Goal: Information Seeking & Learning: Learn about a topic

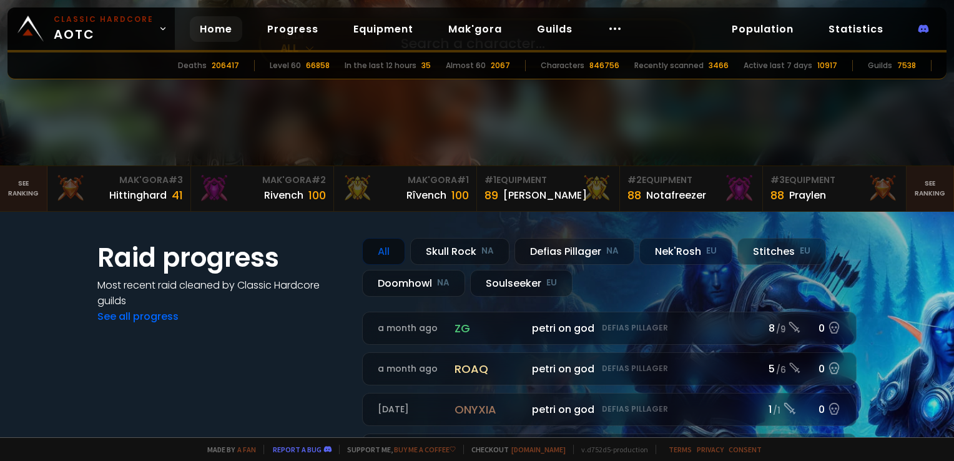
scroll to position [187, 0]
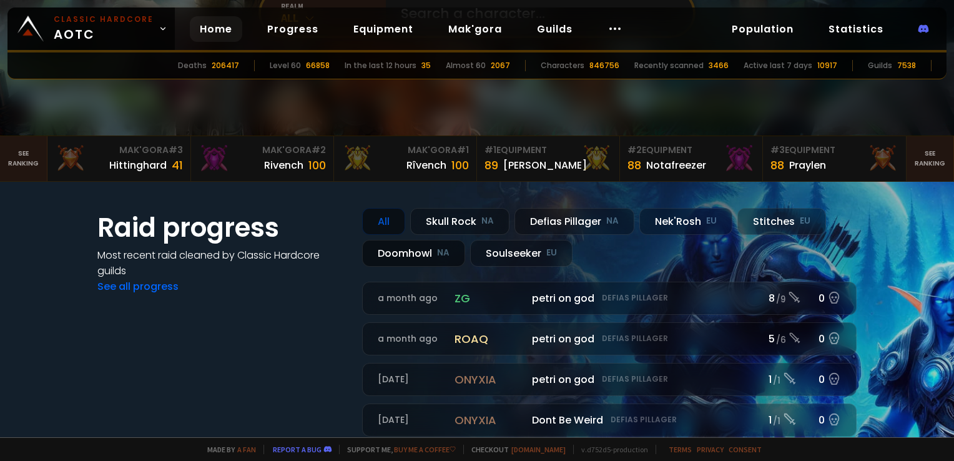
click at [430, 256] on div "Doomhowl NA" at bounding box center [413, 253] width 103 height 27
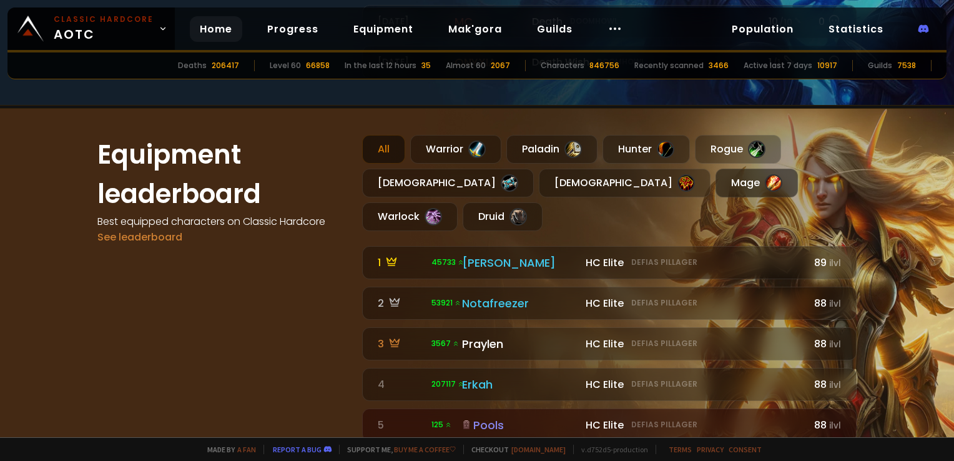
scroll to position [687, 0]
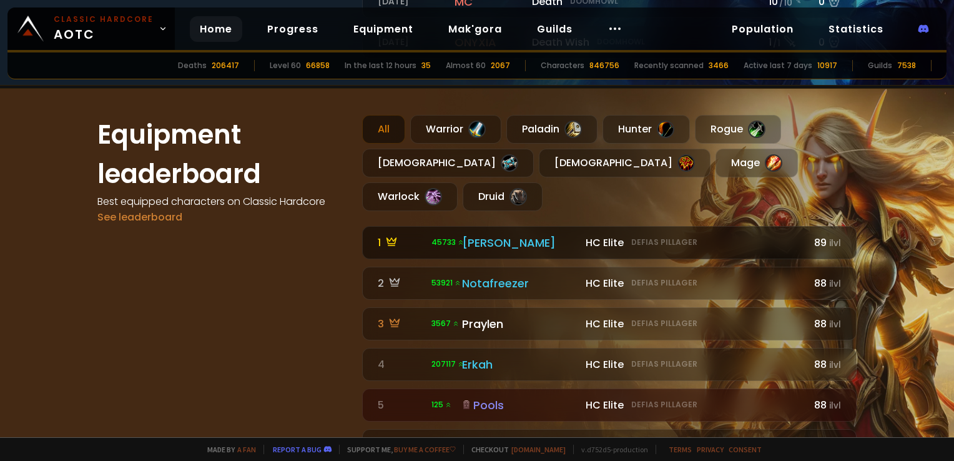
click at [474, 234] on div "[PERSON_NAME]" at bounding box center [520, 242] width 116 height 17
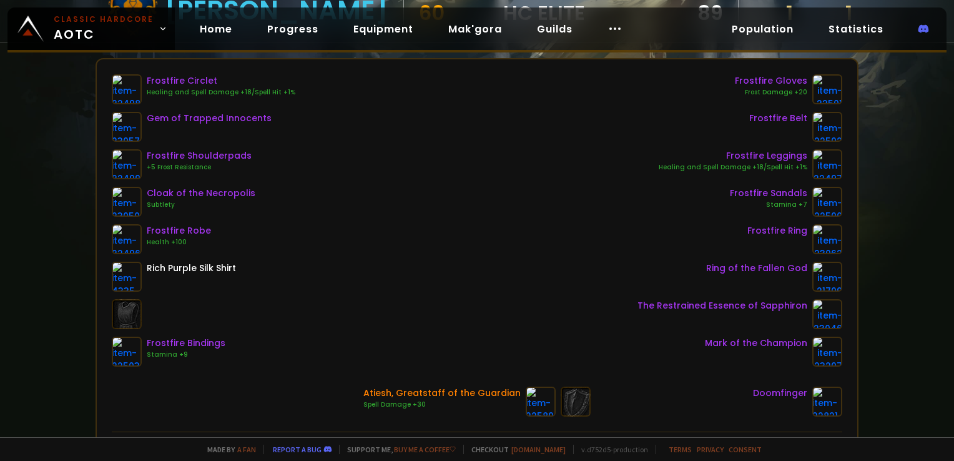
scroll to position [37, 0]
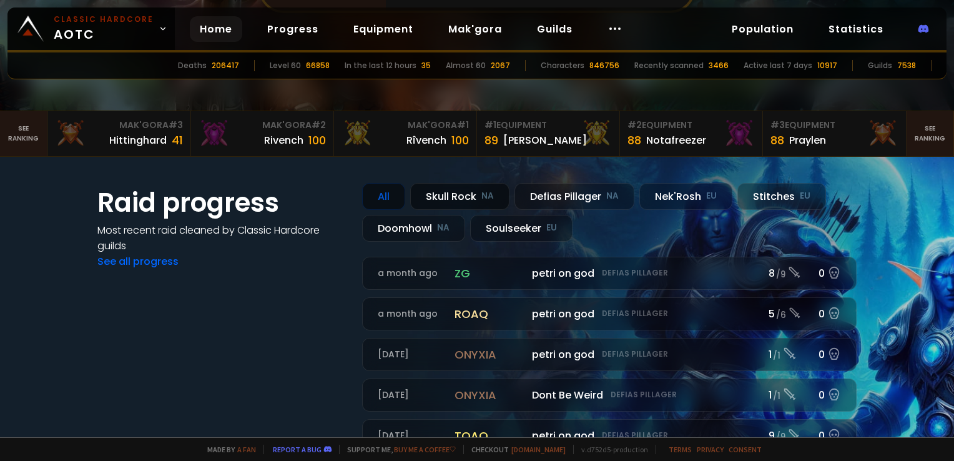
scroll to position [250, 0]
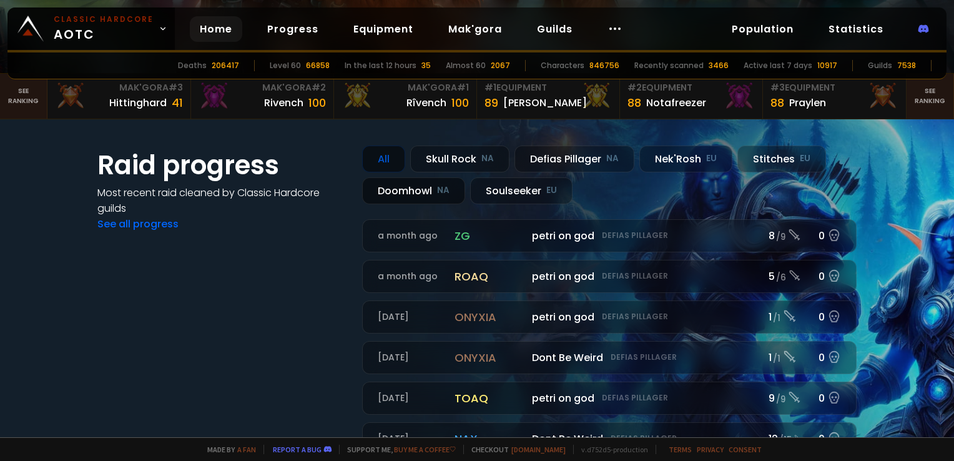
click at [423, 191] on div "Doomhowl NA" at bounding box center [413, 190] width 103 height 27
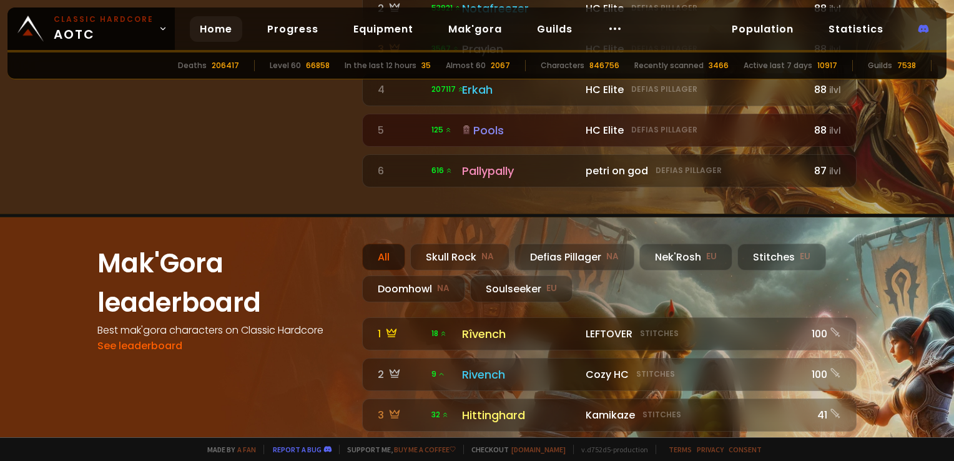
scroll to position [999, 0]
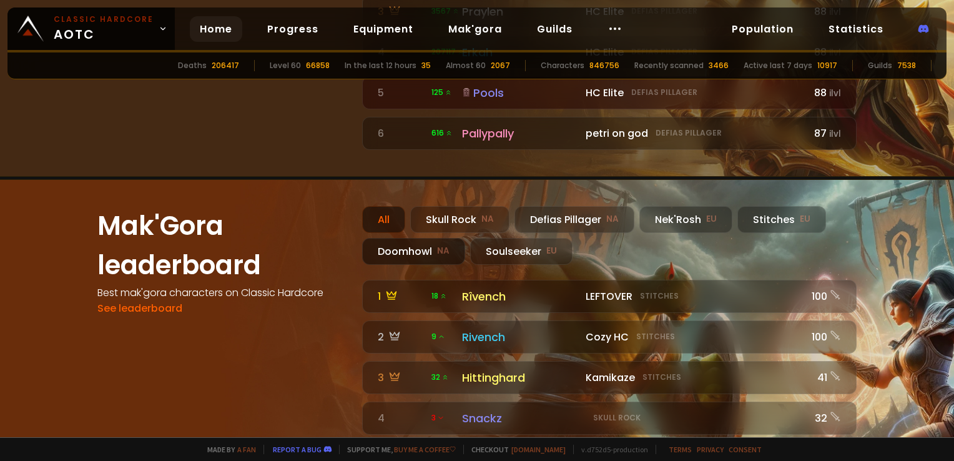
click at [407, 238] on div "Doomhowl NA" at bounding box center [413, 251] width 103 height 27
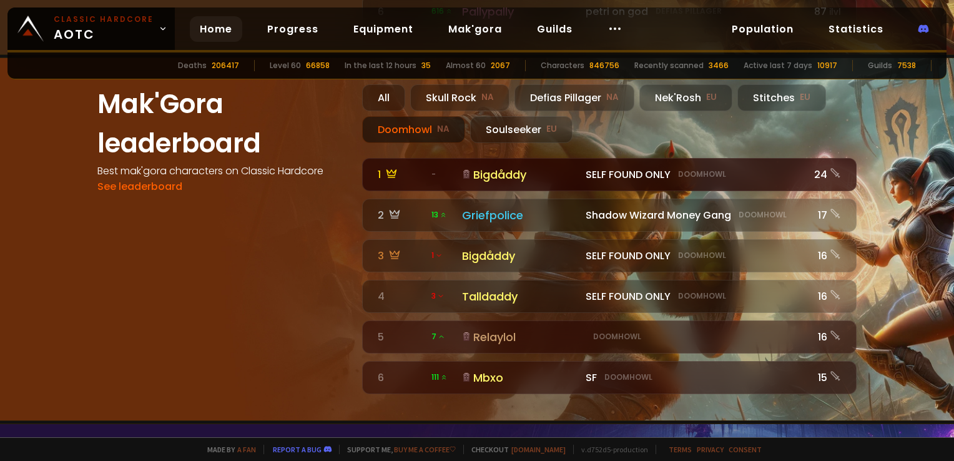
scroll to position [1124, 0]
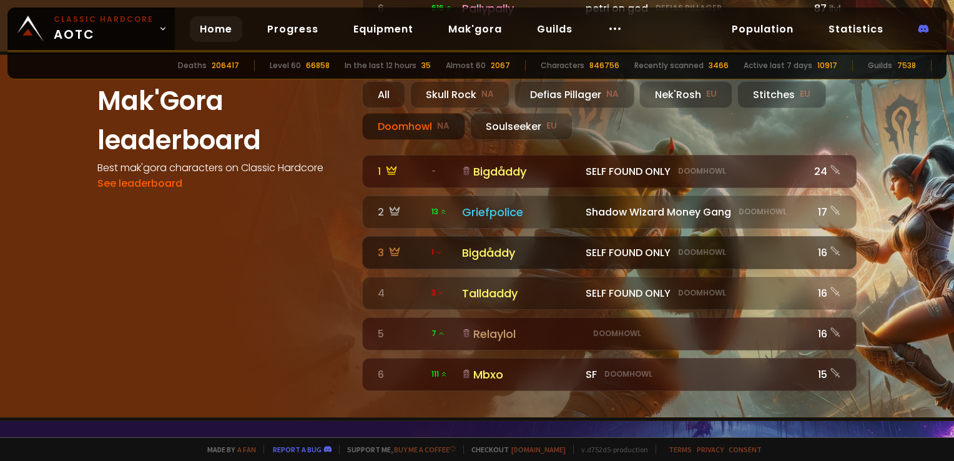
click at [435, 249] on icon at bounding box center [438, 252] width 7 height 7
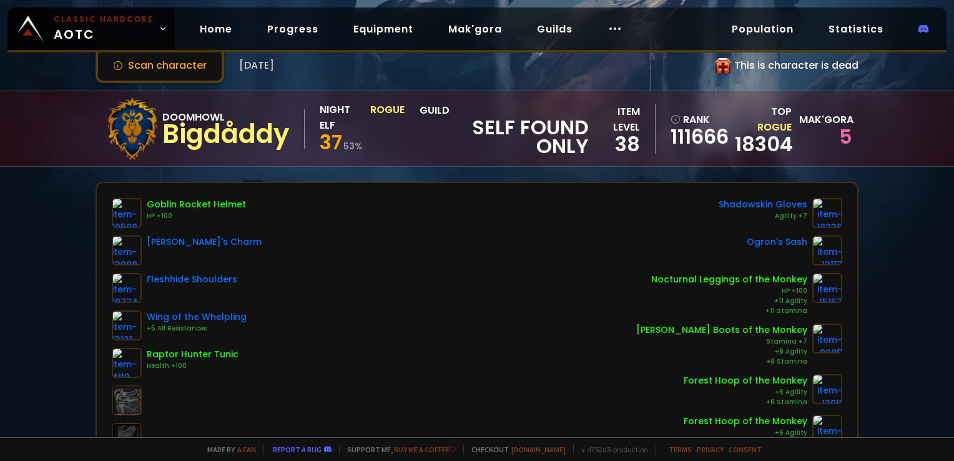
scroll to position [62, 0]
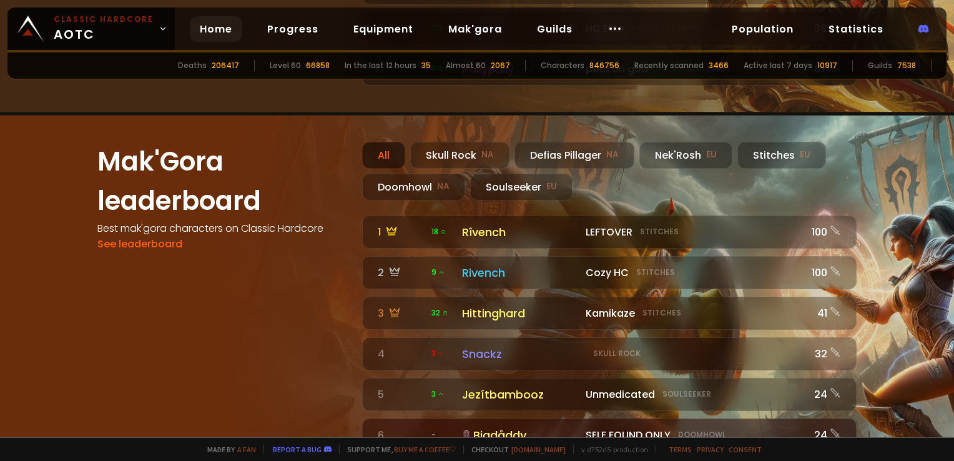
scroll to position [1062, 0]
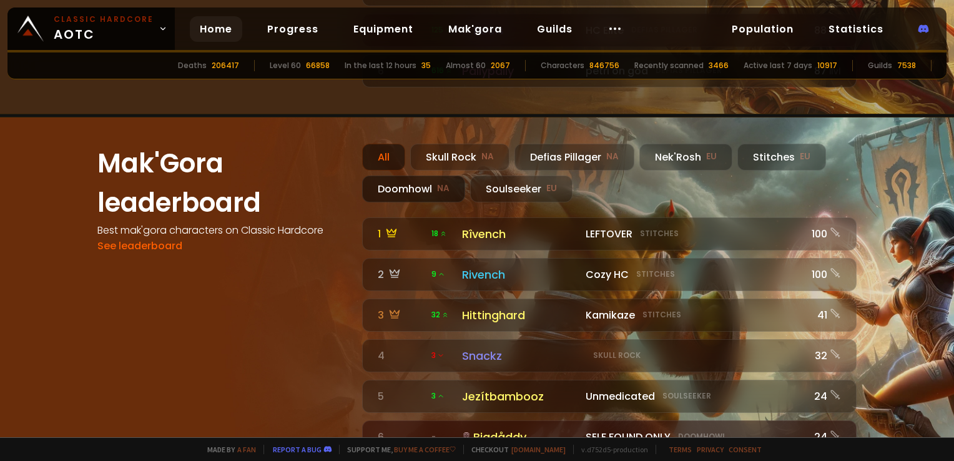
click at [396, 176] on div "Doomhowl NA" at bounding box center [413, 189] width 103 height 27
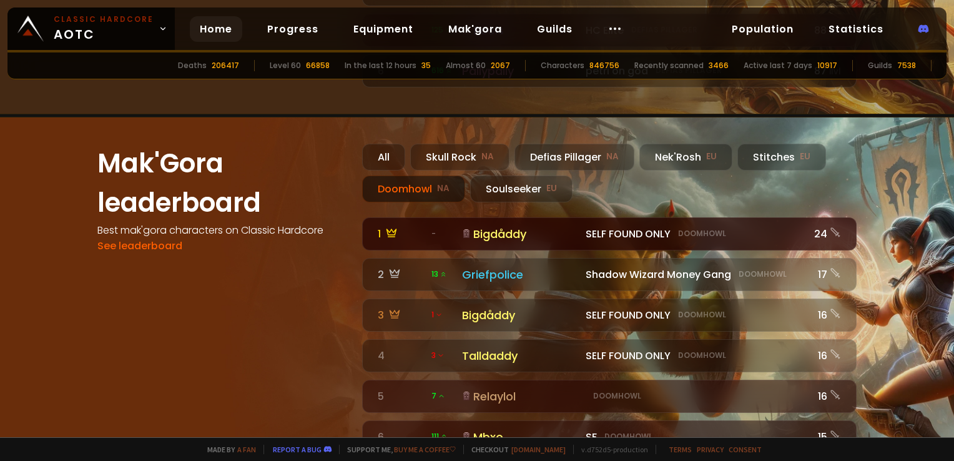
click at [495, 226] on div "Bigdåddy" at bounding box center [520, 234] width 116 height 17
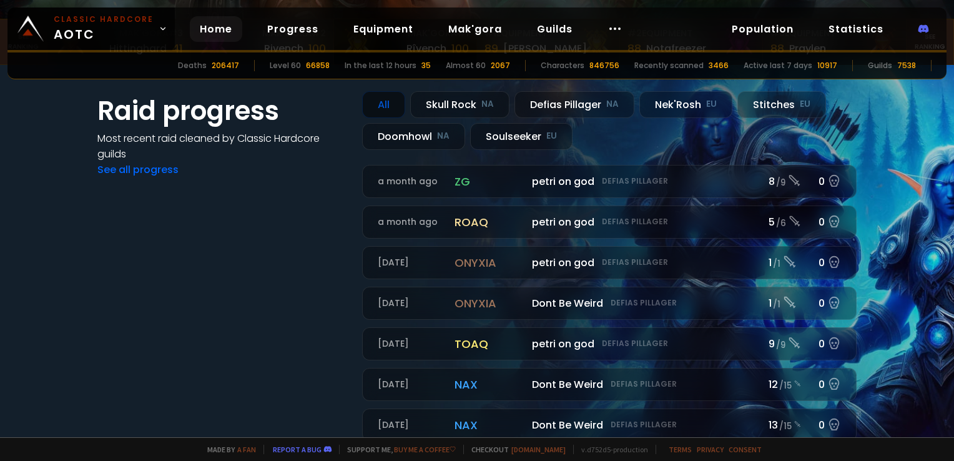
scroll to position [312, 0]
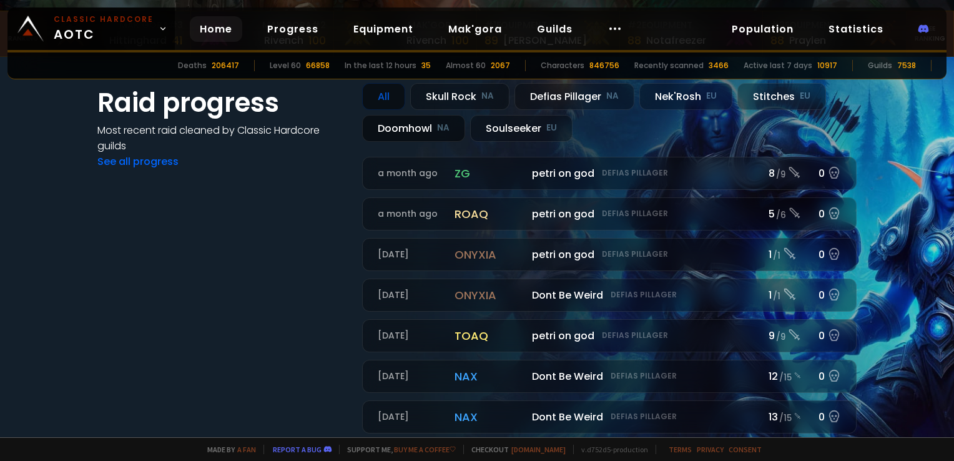
click at [424, 131] on div "Doomhowl NA" at bounding box center [413, 128] width 103 height 27
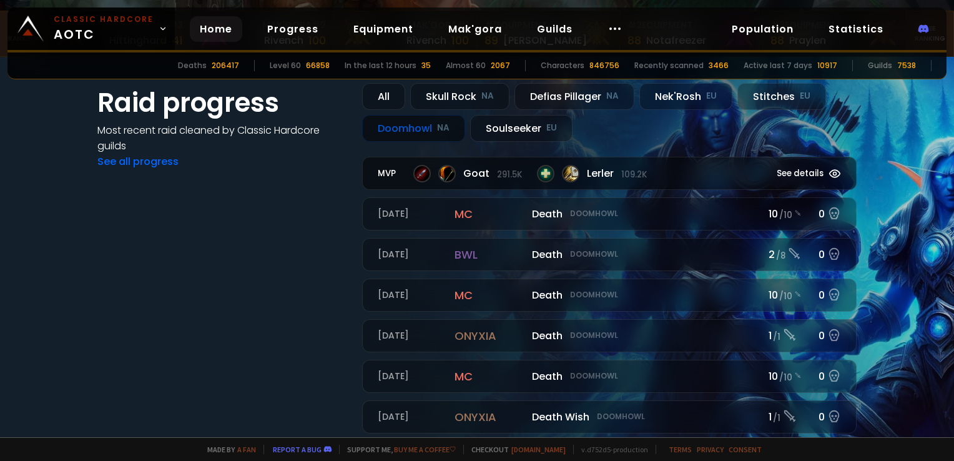
click at [504, 166] on span "Goat 291.5k" at bounding box center [492, 174] width 59 height 16
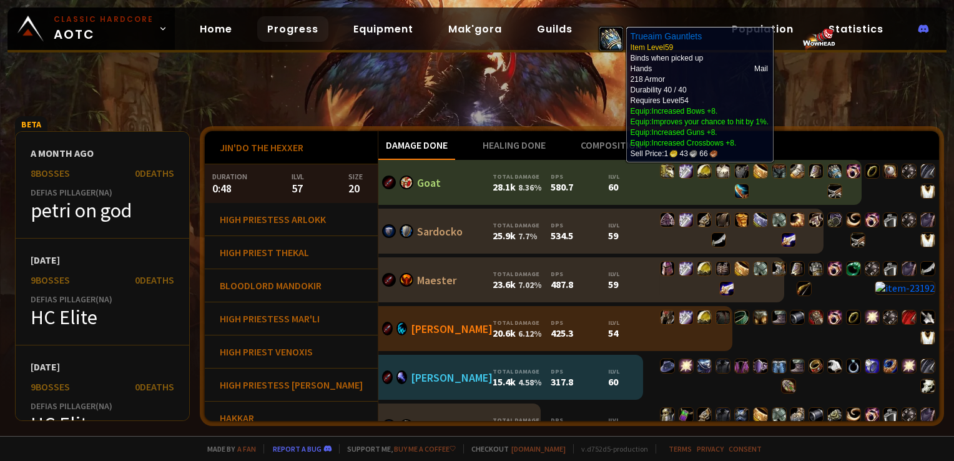
click at [828, 173] on img at bounding box center [835, 171] width 15 height 15
click at [828, 171] on img at bounding box center [835, 171] width 15 height 15
